Goal: Navigation & Orientation: Understand site structure

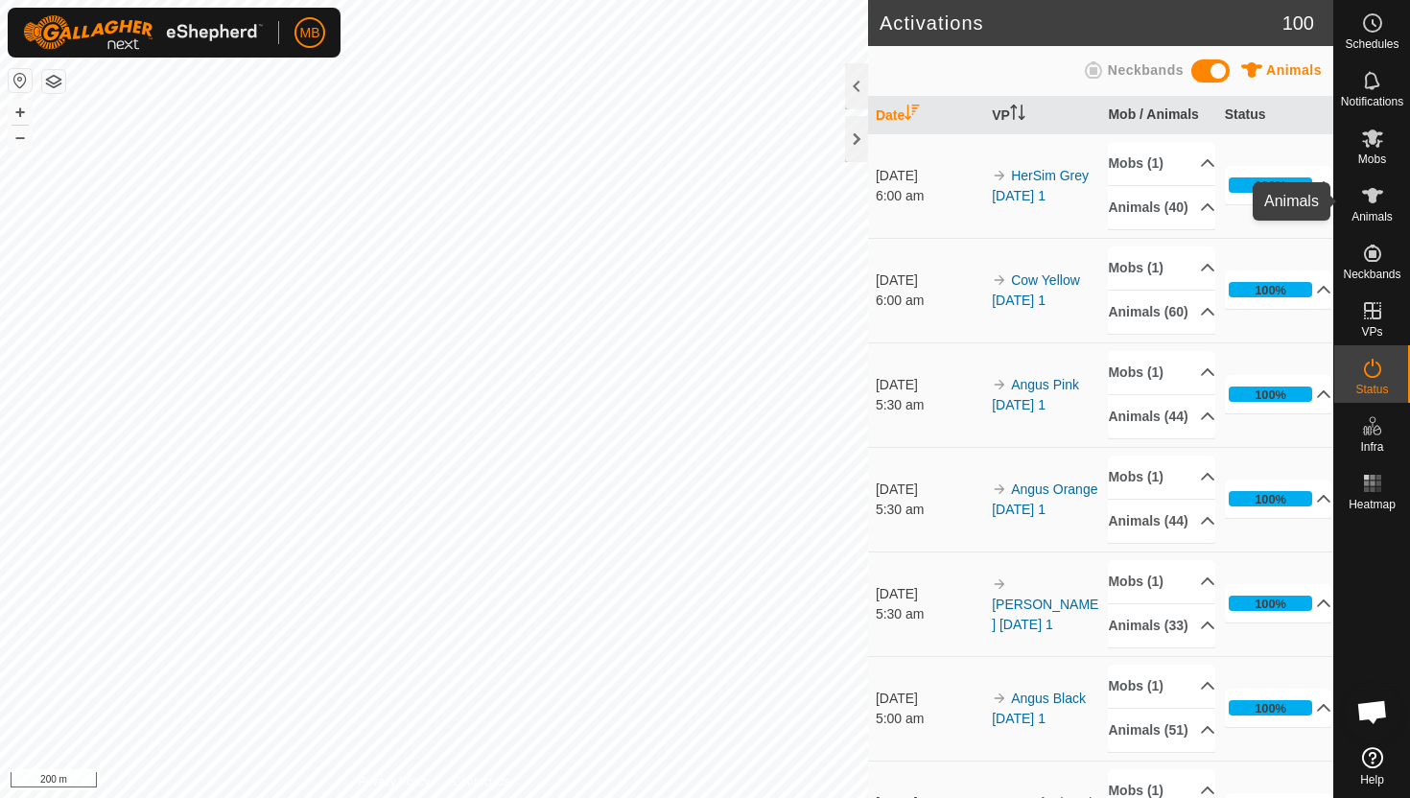
click at [1371, 194] on icon at bounding box center [1372, 195] width 21 height 15
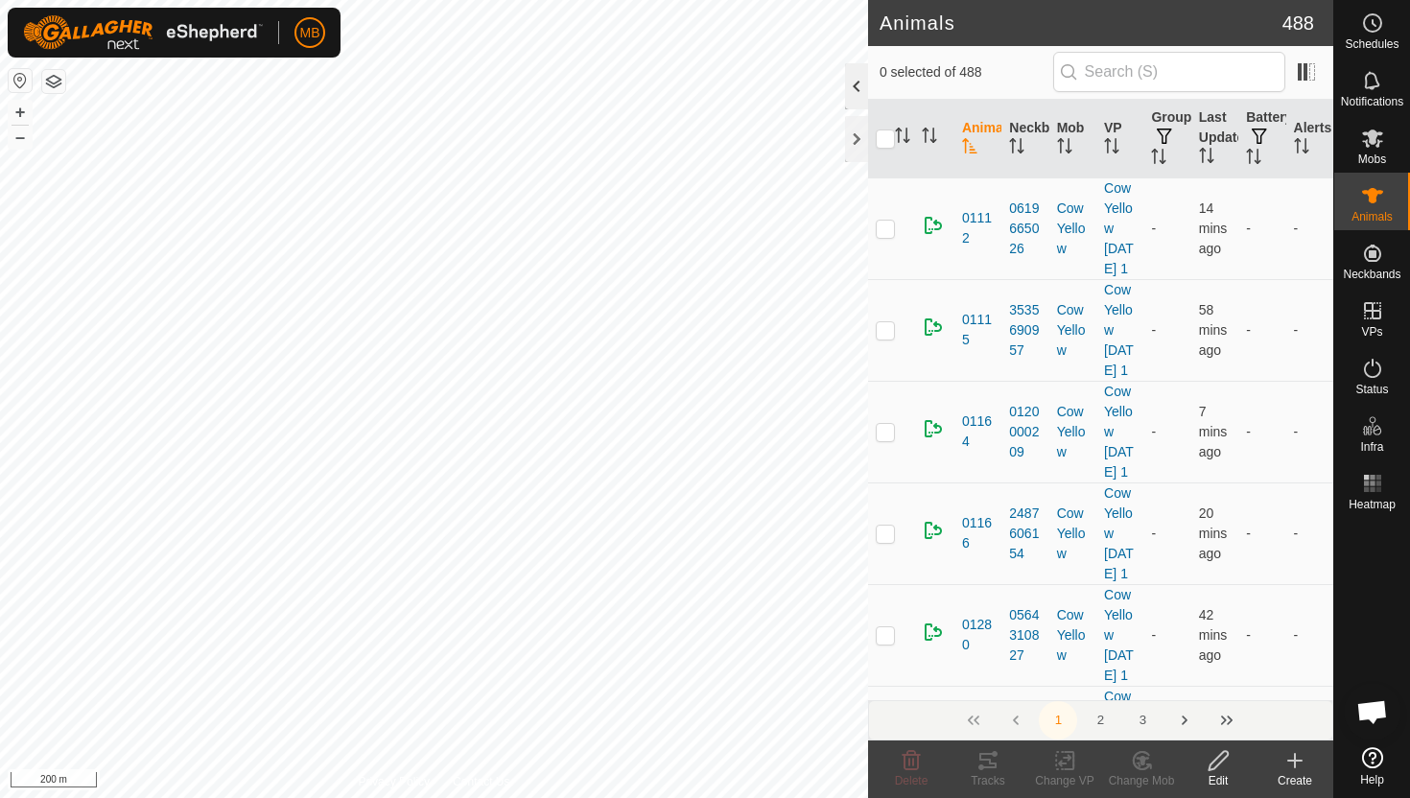
click at [852, 86] on div at bounding box center [856, 86] width 23 height 46
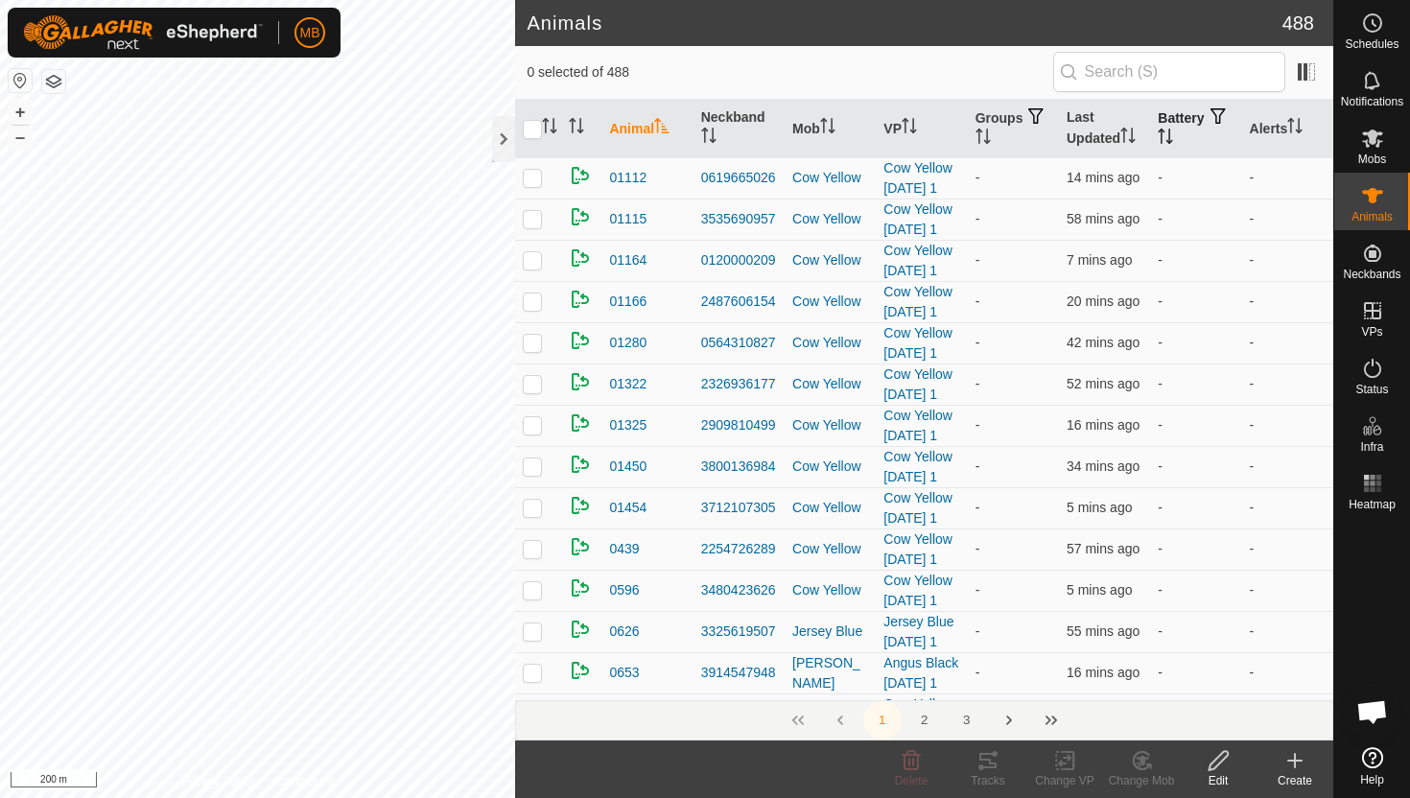
click at [1173, 138] on icon "Activate to sort" at bounding box center [1165, 136] width 15 height 15
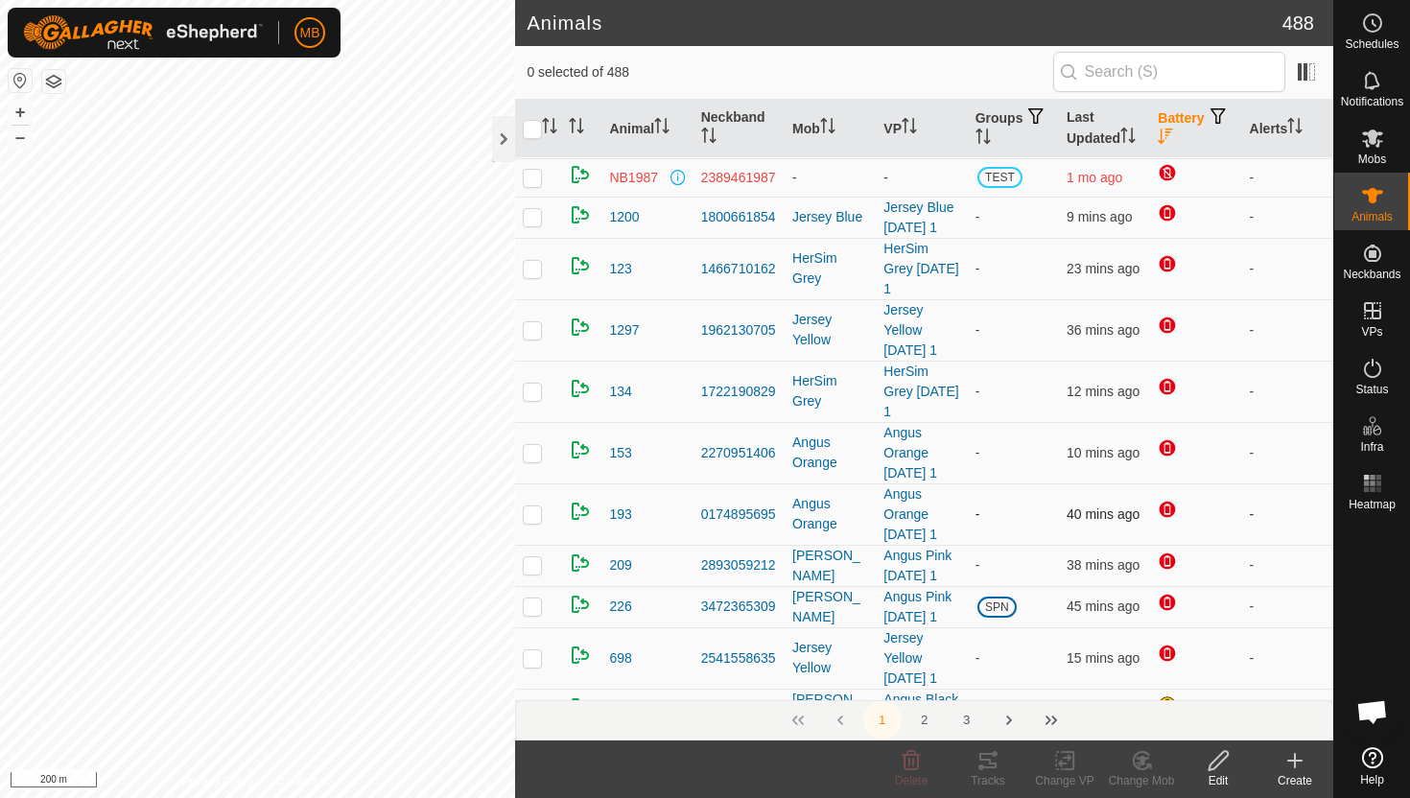
scroll to position [158, 0]
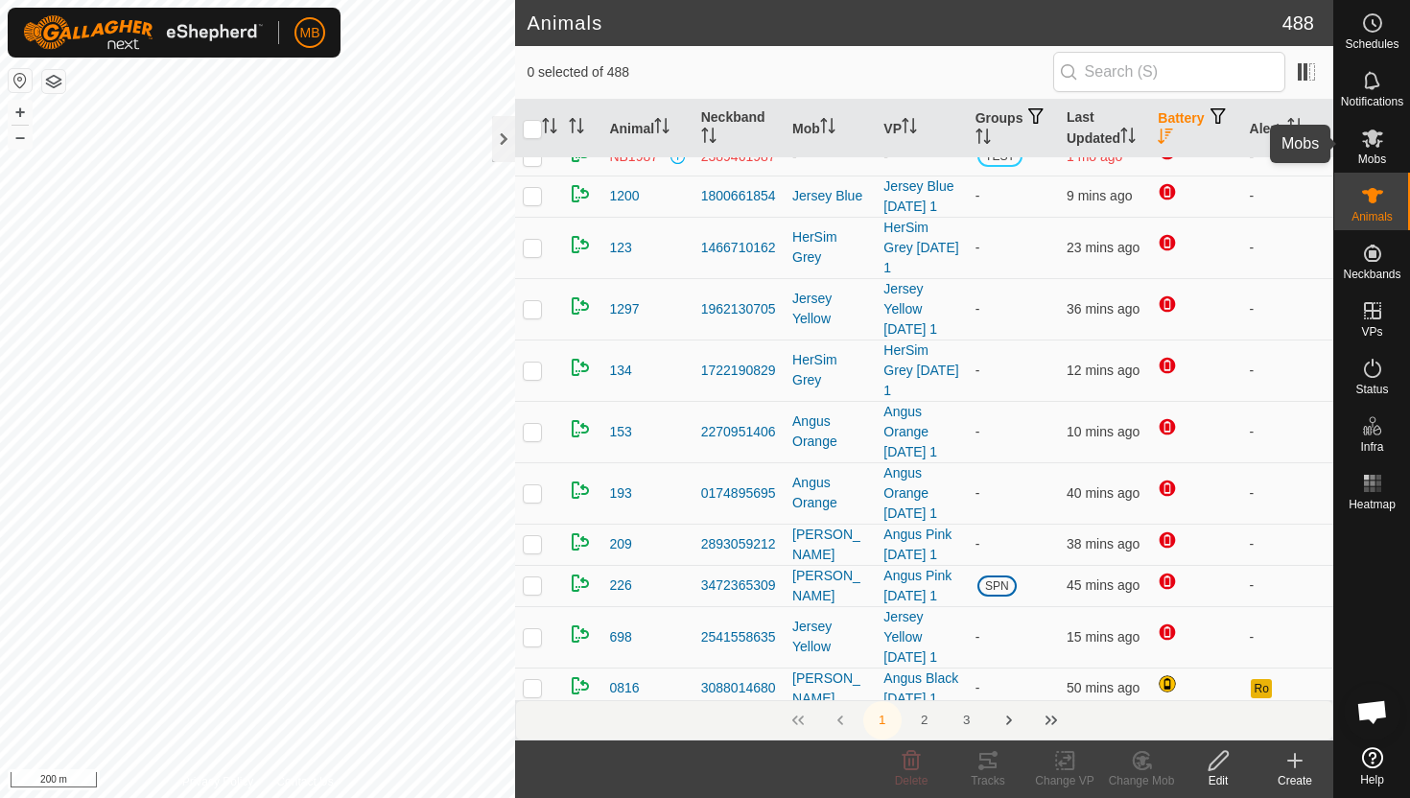
click at [1375, 137] on icon at bounding box center [1372, 138] width 21 height 18
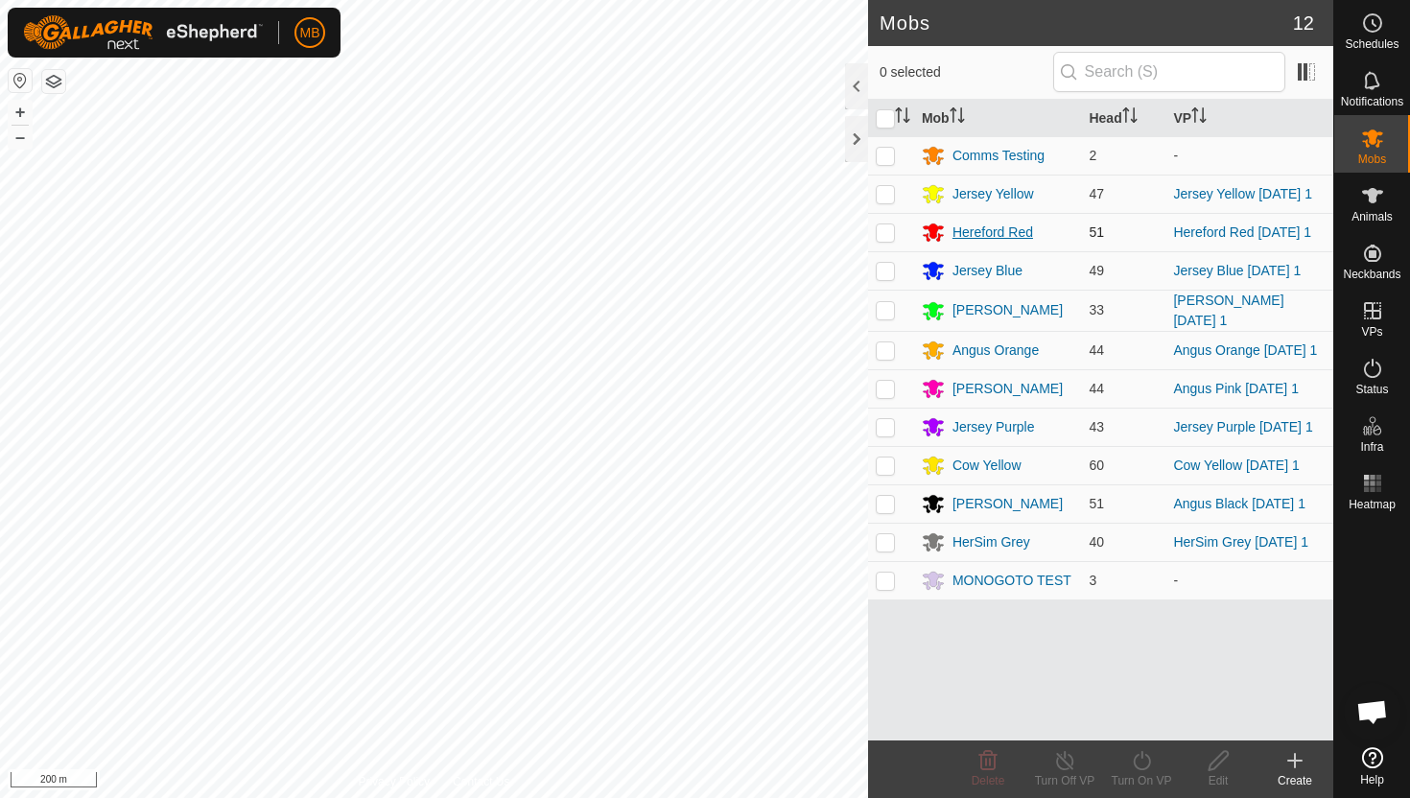
click at [985, 232] on div "Hereford Red" at bounding box center [993, 233] width 81 height 20
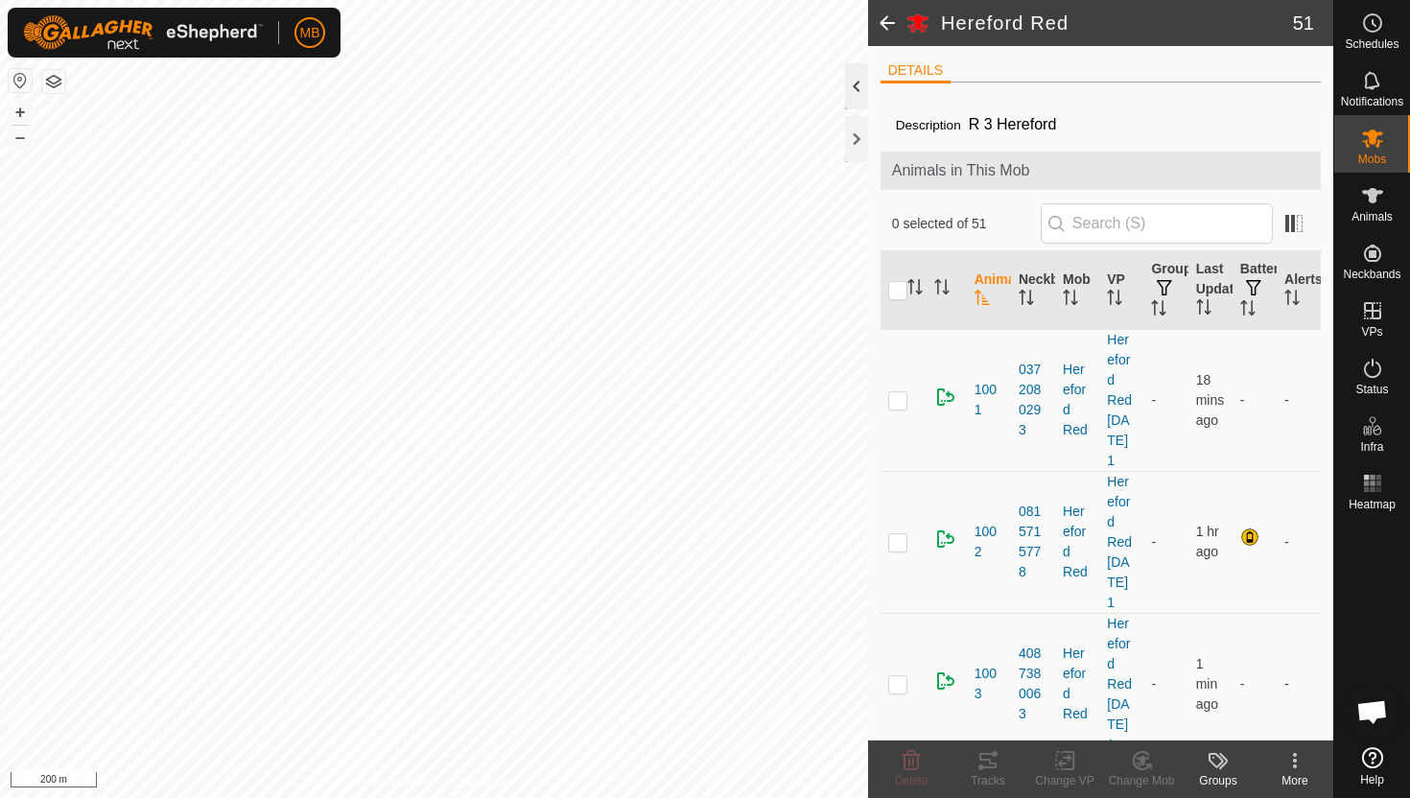
click at [857, 96] on div at bounding box center [856, 86] width 23 height 46
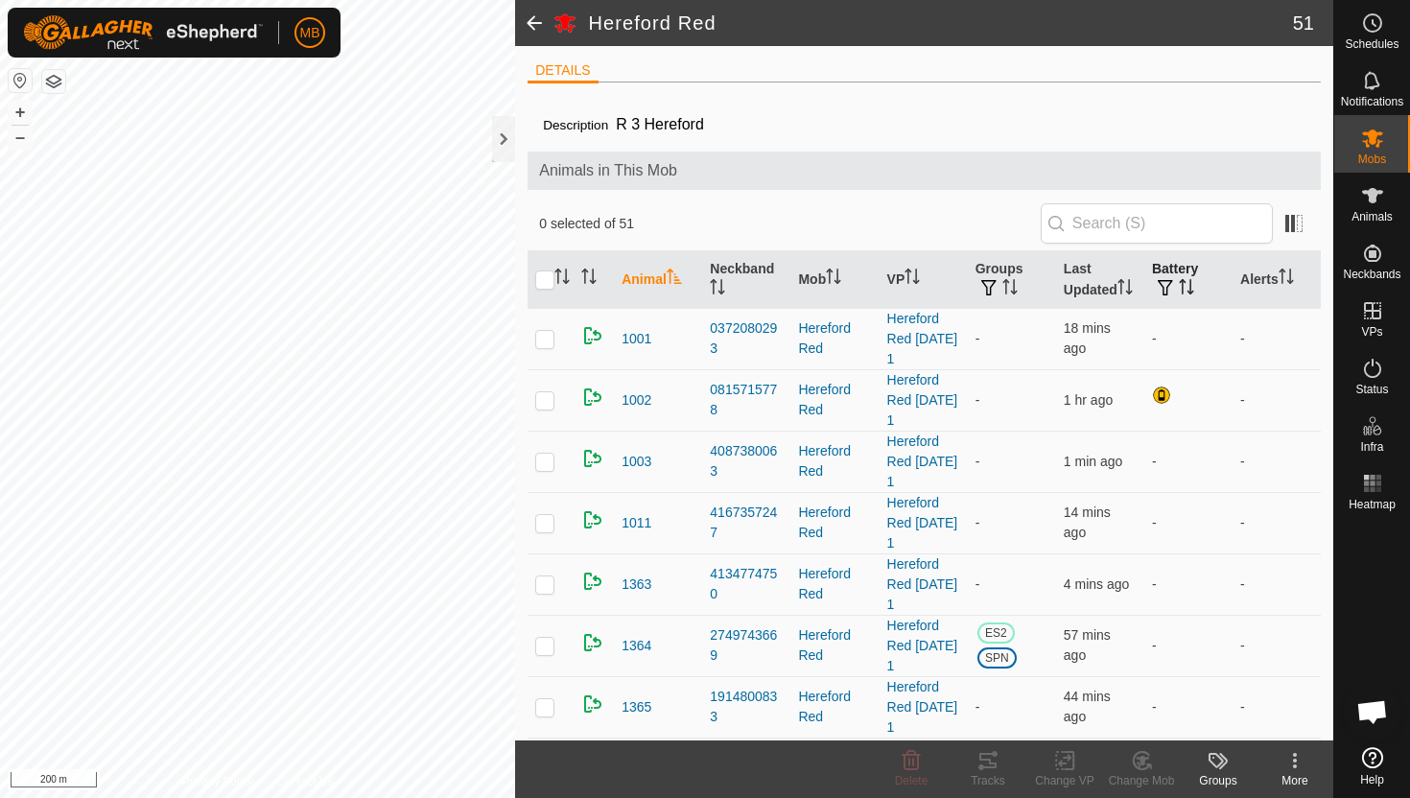
click at [1185, 288] on icon "Activate to sort" at bounding box center [1186, 286] width 15 height 15
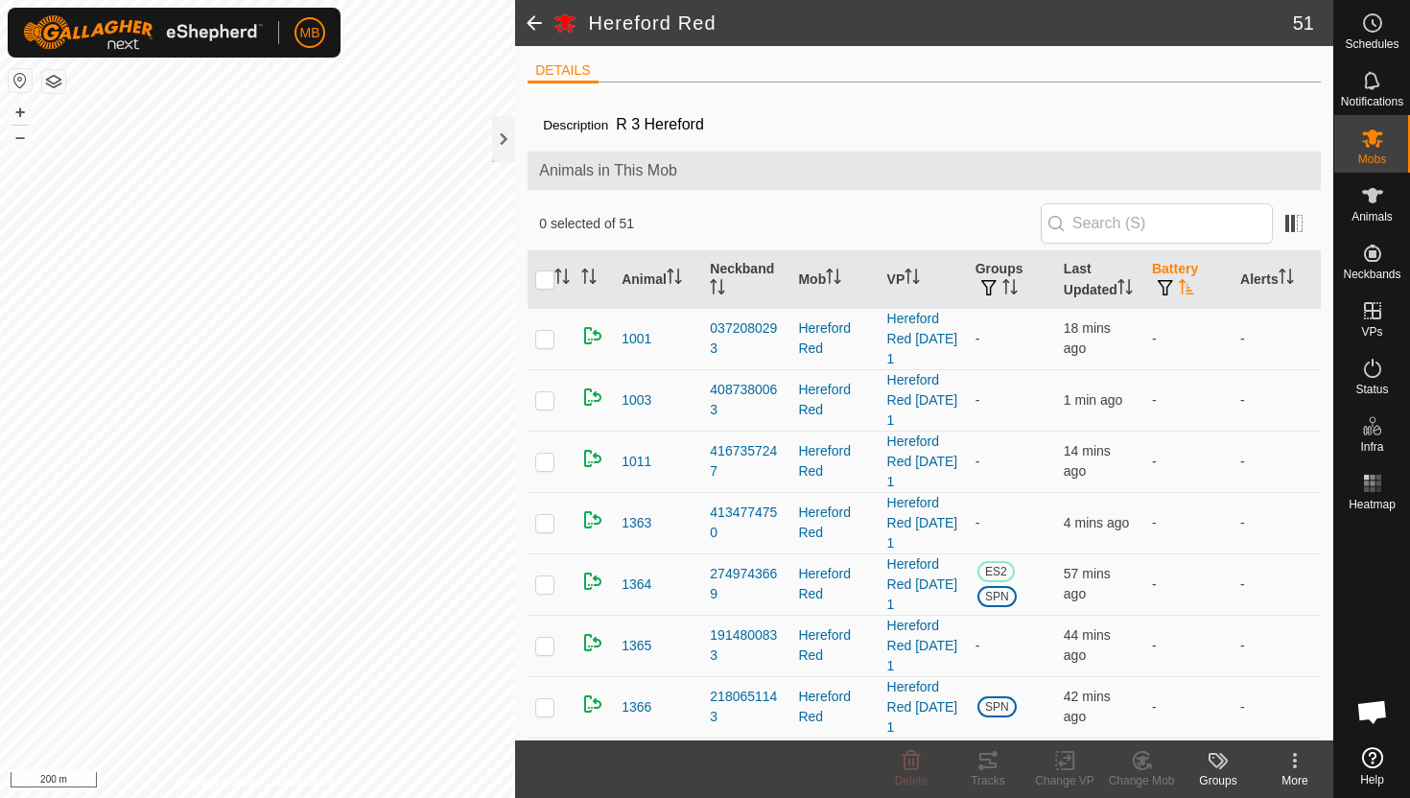
click at [1185, 288] on icon "Activate to sort" at bounding box center [1186, 286] width 15 height 15
click at [1289, 272] on icon "Activate to sort" at bounding box center [1286, 276] width 15 height 15
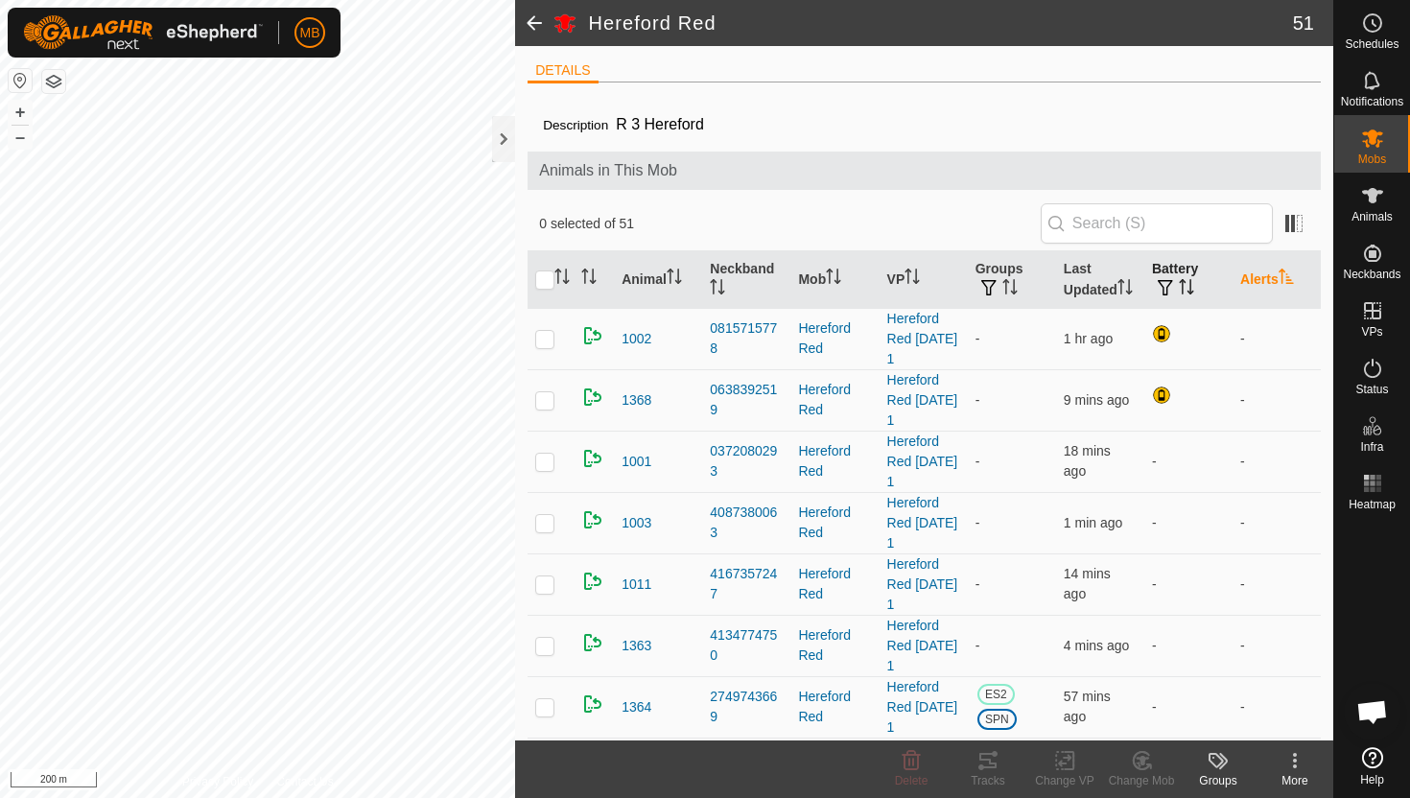
click at [1289, 272] on icon "Activate to sort" at bounding box center [1286, 276] width 15 height 15
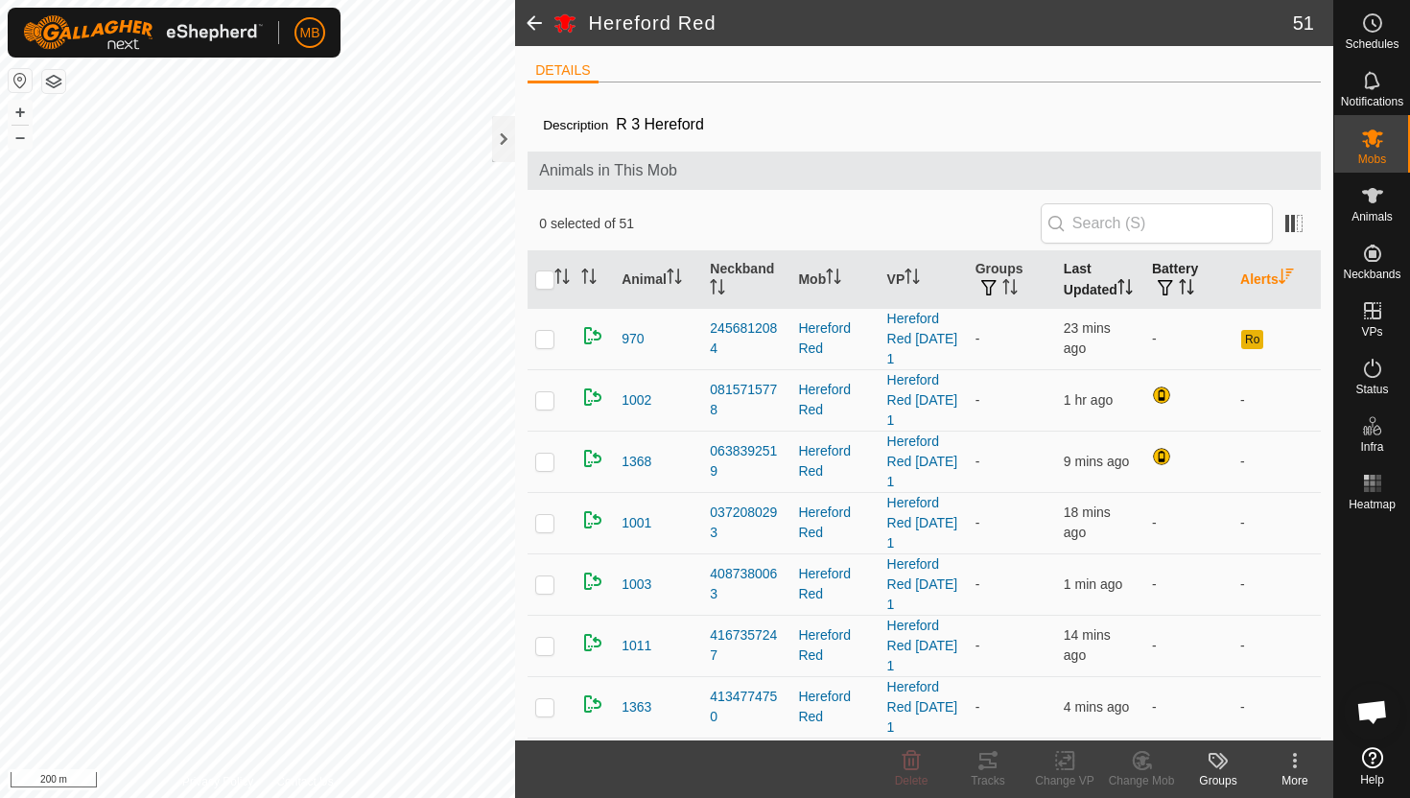
click at [1130, 285] on icon "Activate to sort" at bounding box center [1125, 286] width 15 height 15
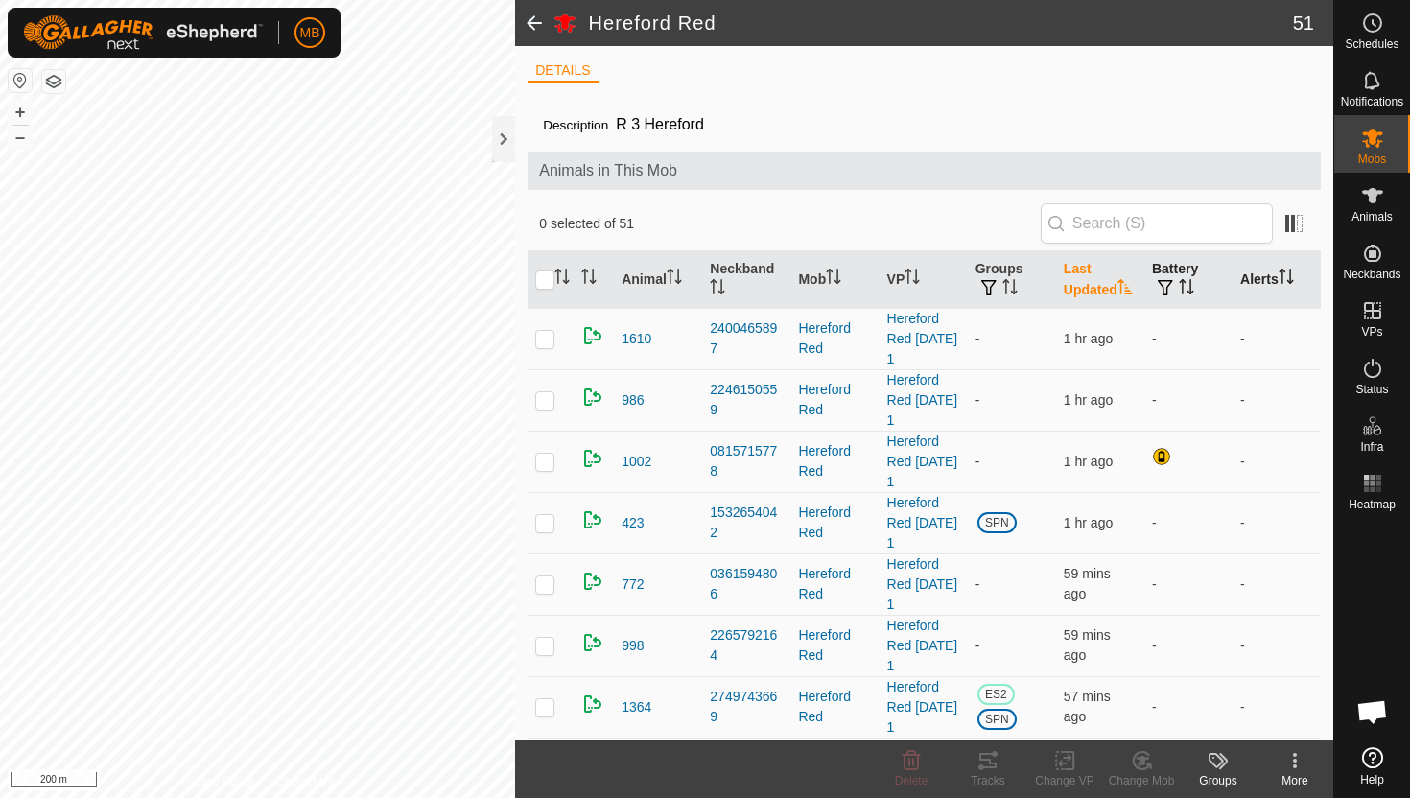
click at [1130, 285] on icon "Activate to sort" at bounding box center [1125, 286] width 15 height 15
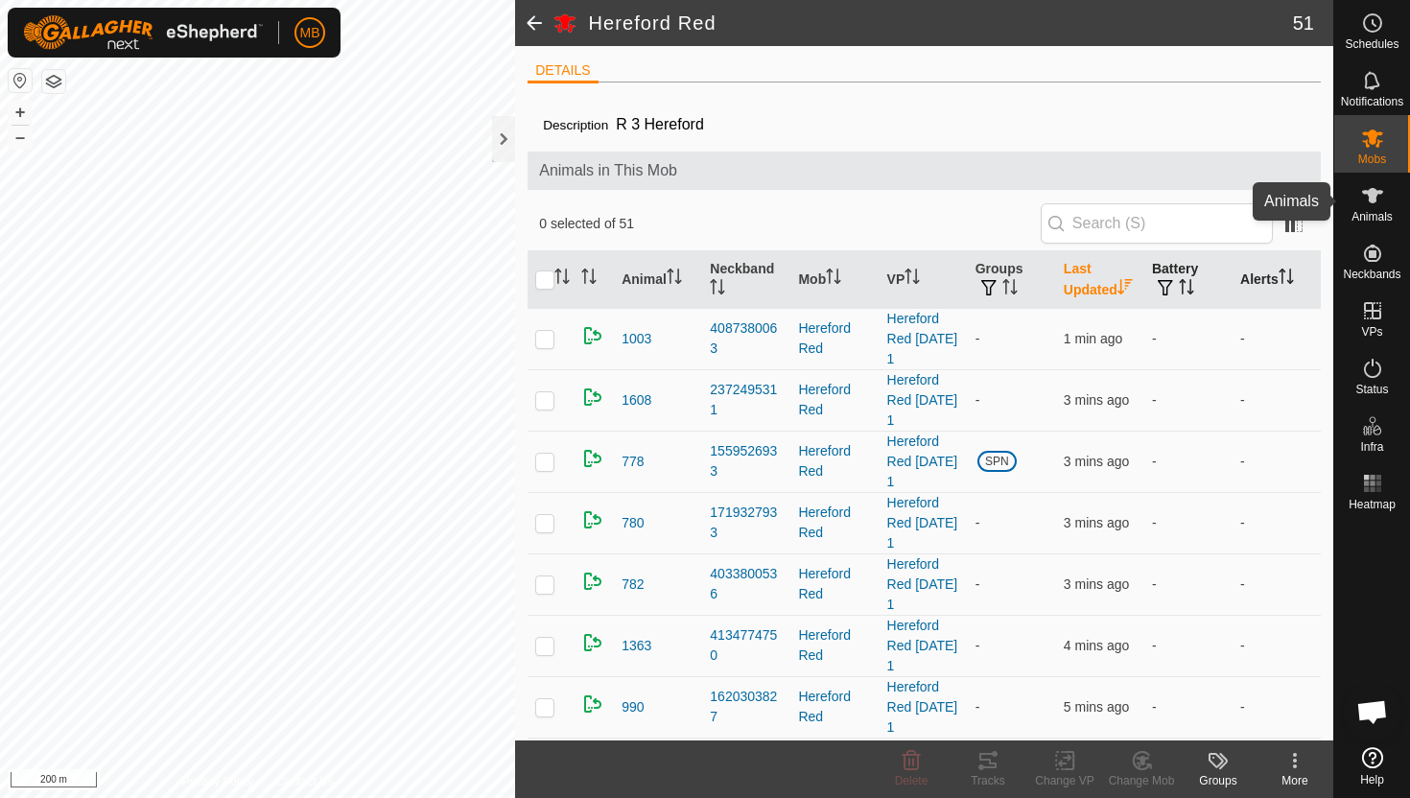
click at [1374, 199] on icon at bounding box center [1372, 195] width 21 height 15
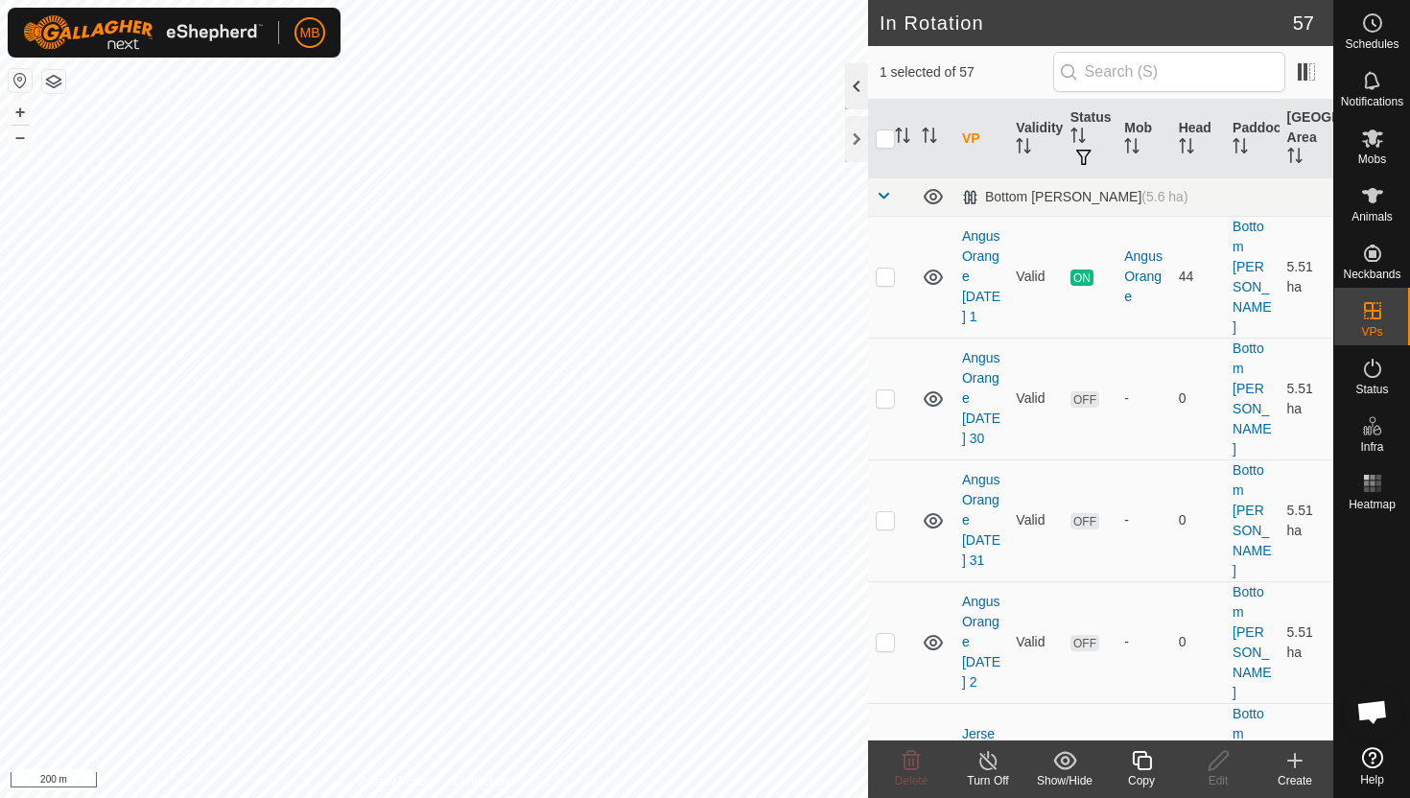
click at [858, 84] on div at bounding box center [856, 86] width 23 height 46
click at [858, 95] on div at bounding box center [856, 86] width 23 height 46
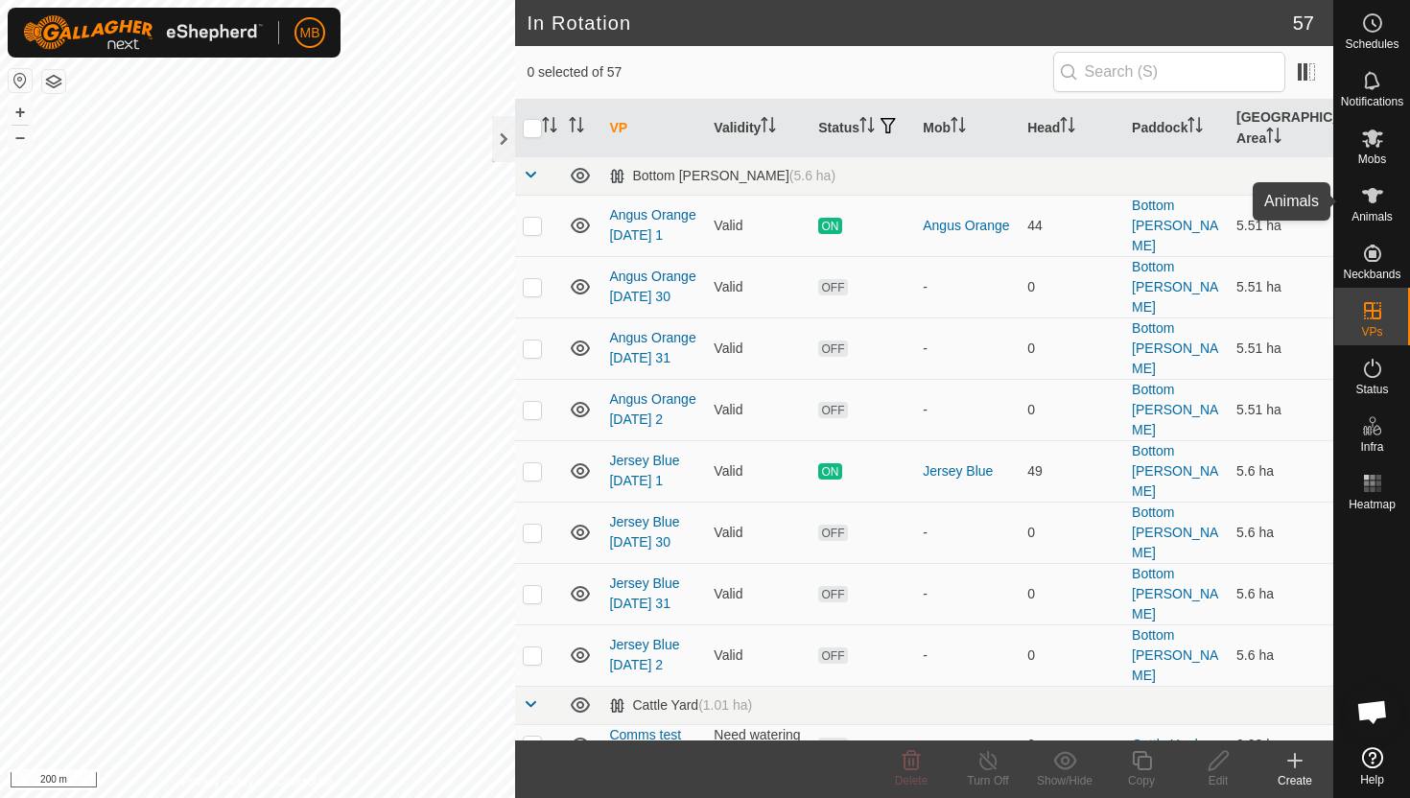
click at [1368, 206] on icon at bounding box center [1372, 195] width 23 height 23
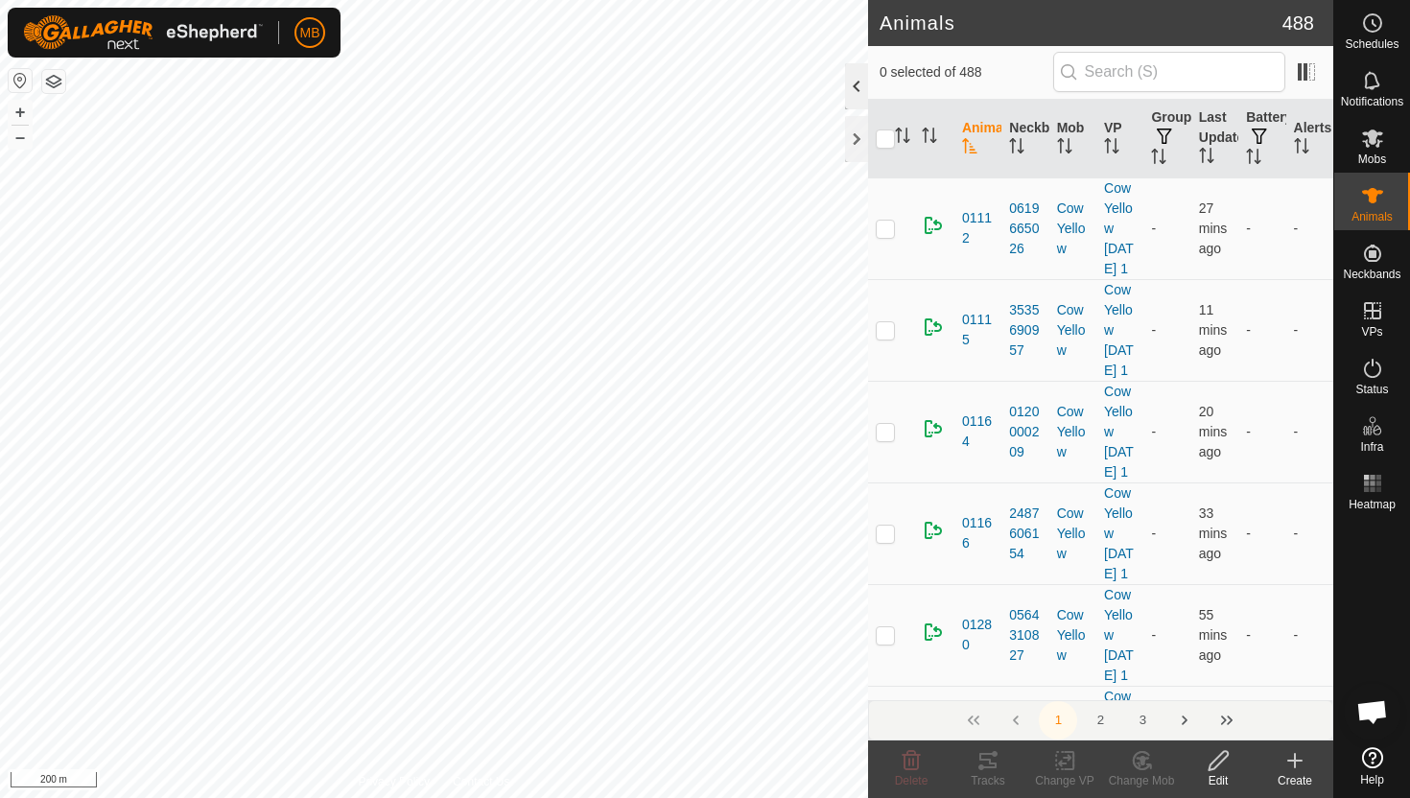
click at [859, 89] on div at bounding box center [856, 86] width 23 height 46
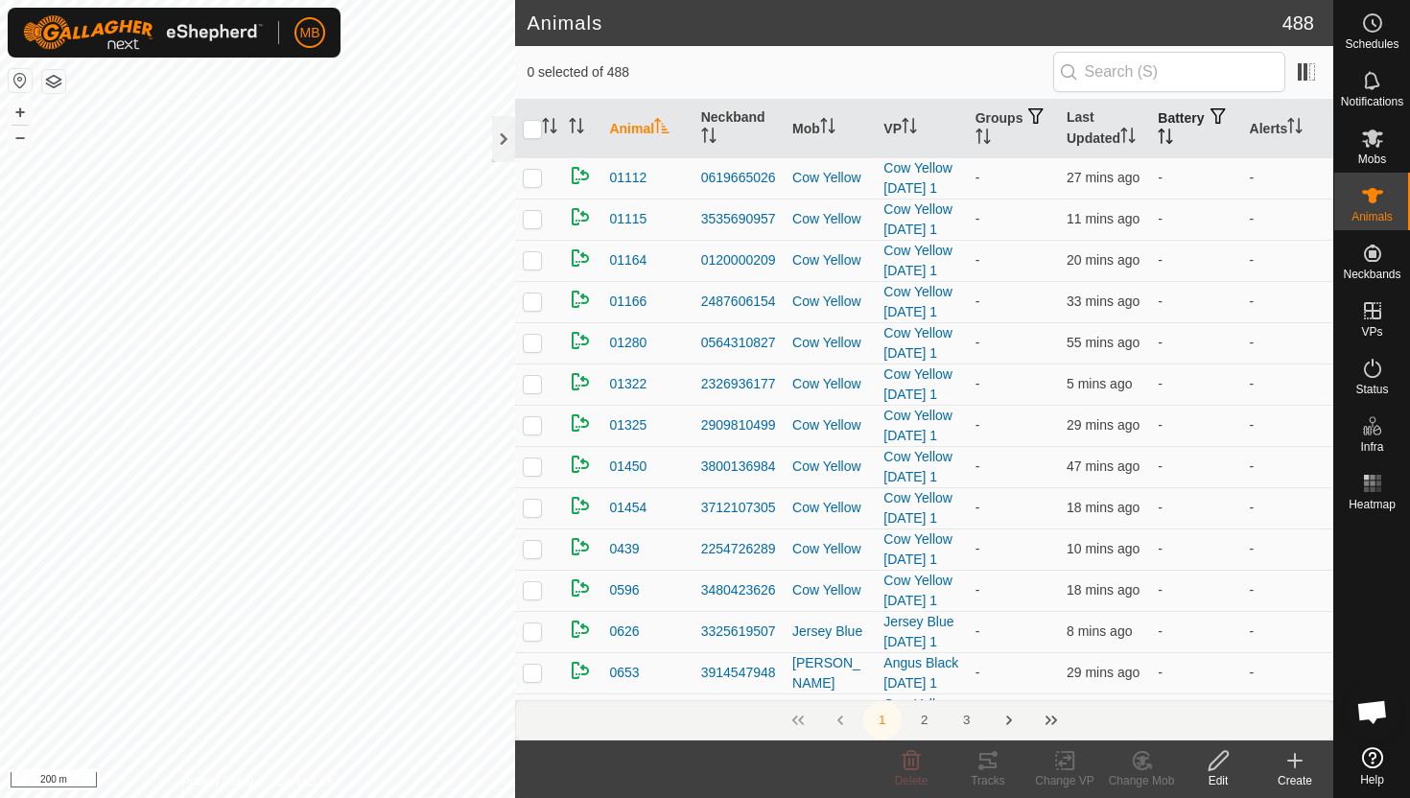
click at [1165, 129] on icon "Activate to sort" at bounding box center [1162, 131] width 7 height 4
click at [1173, 129] on icon "Activate to sort" at bounding box center [1166, 136] width 14 height 15
